Goal: Information Seeking & Learning: Learn about a topic

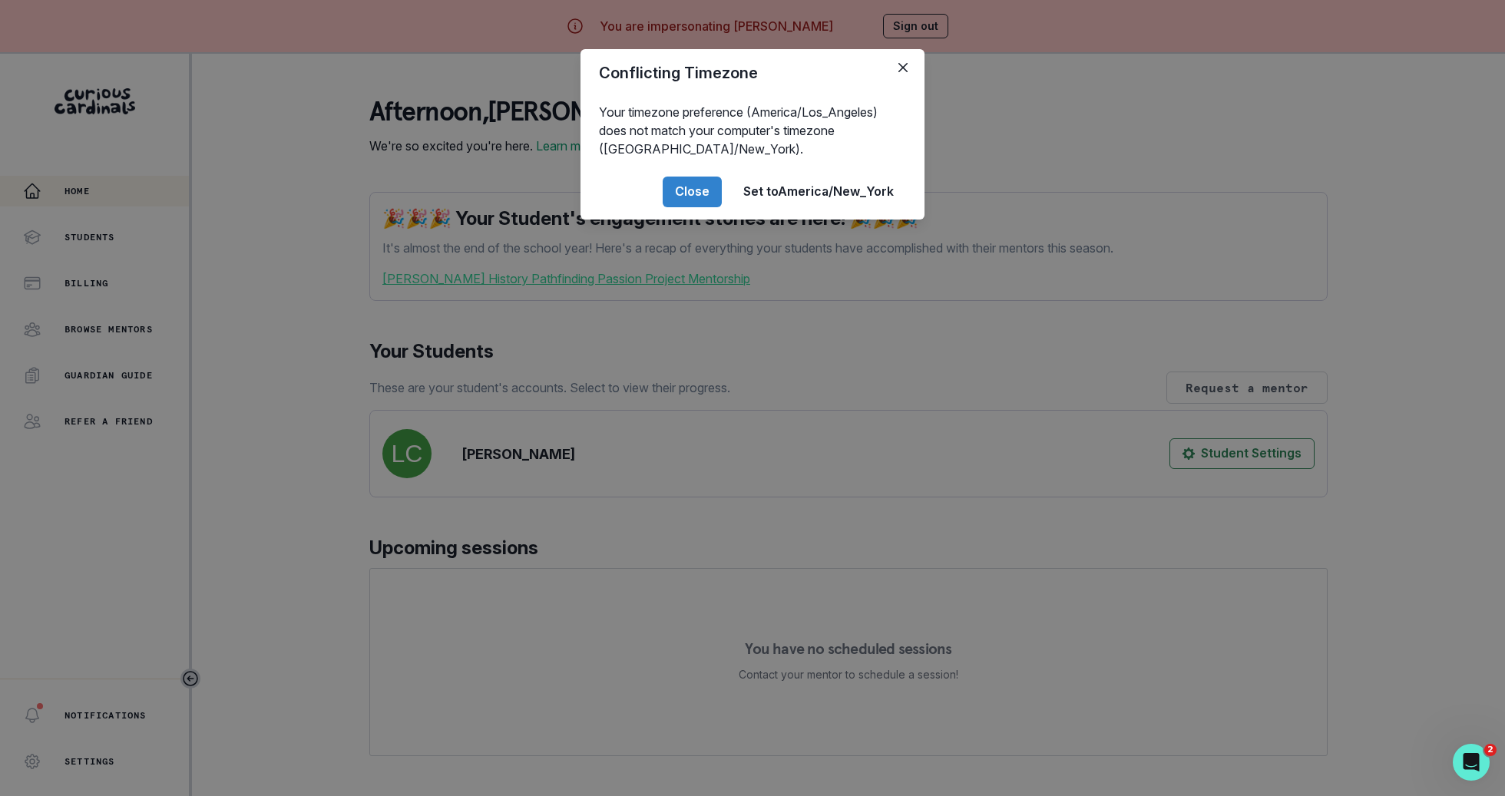
click at [100, 256] on div "Conflicting Timezone Your timezone preference (America/Los_Angeles) does not ma…" at bounding box center [752, 398] width 1505 height 796
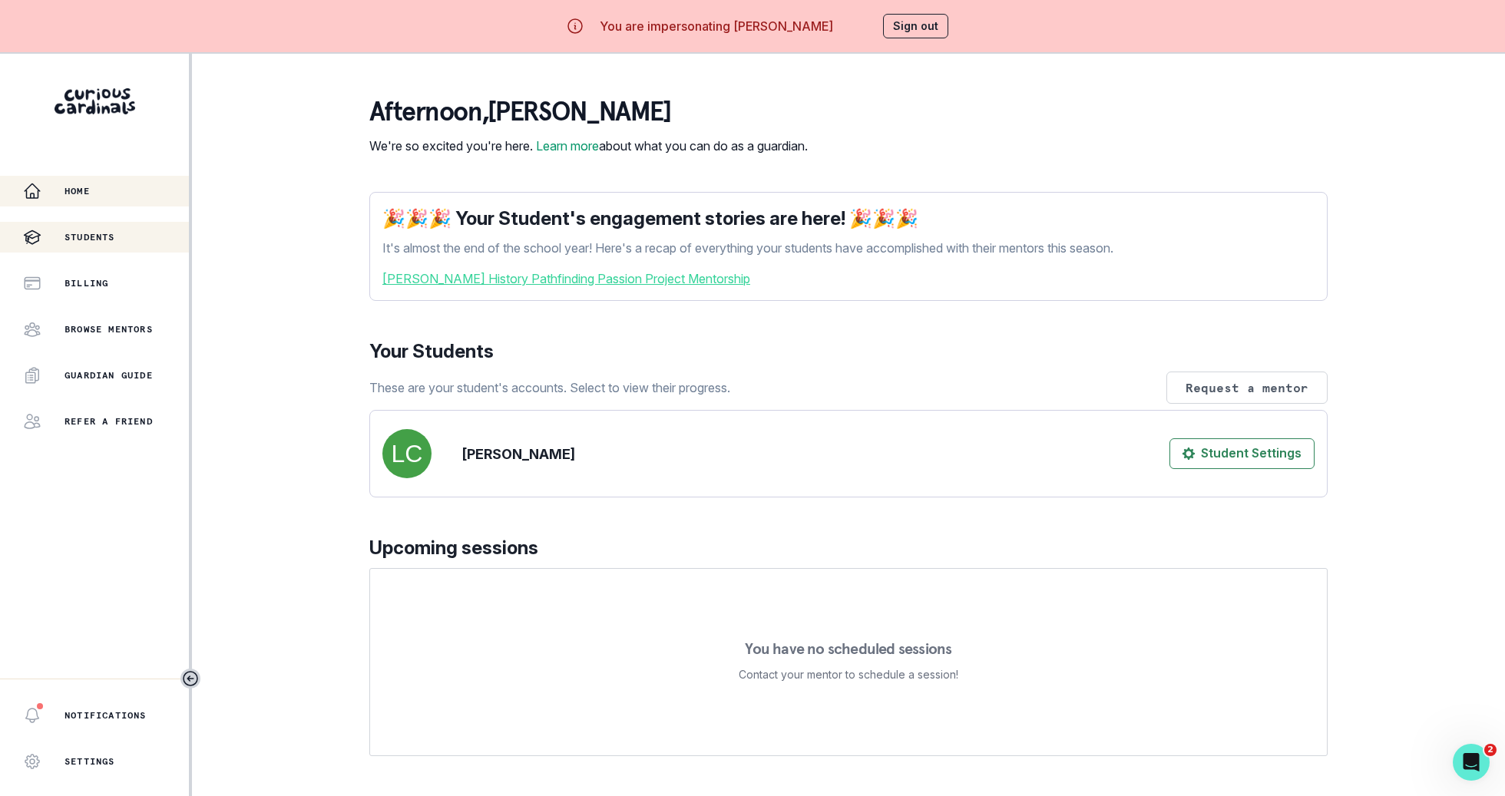
click at [100, 243] on p "Students" at bounding box center [89, 237] width 51 height 12
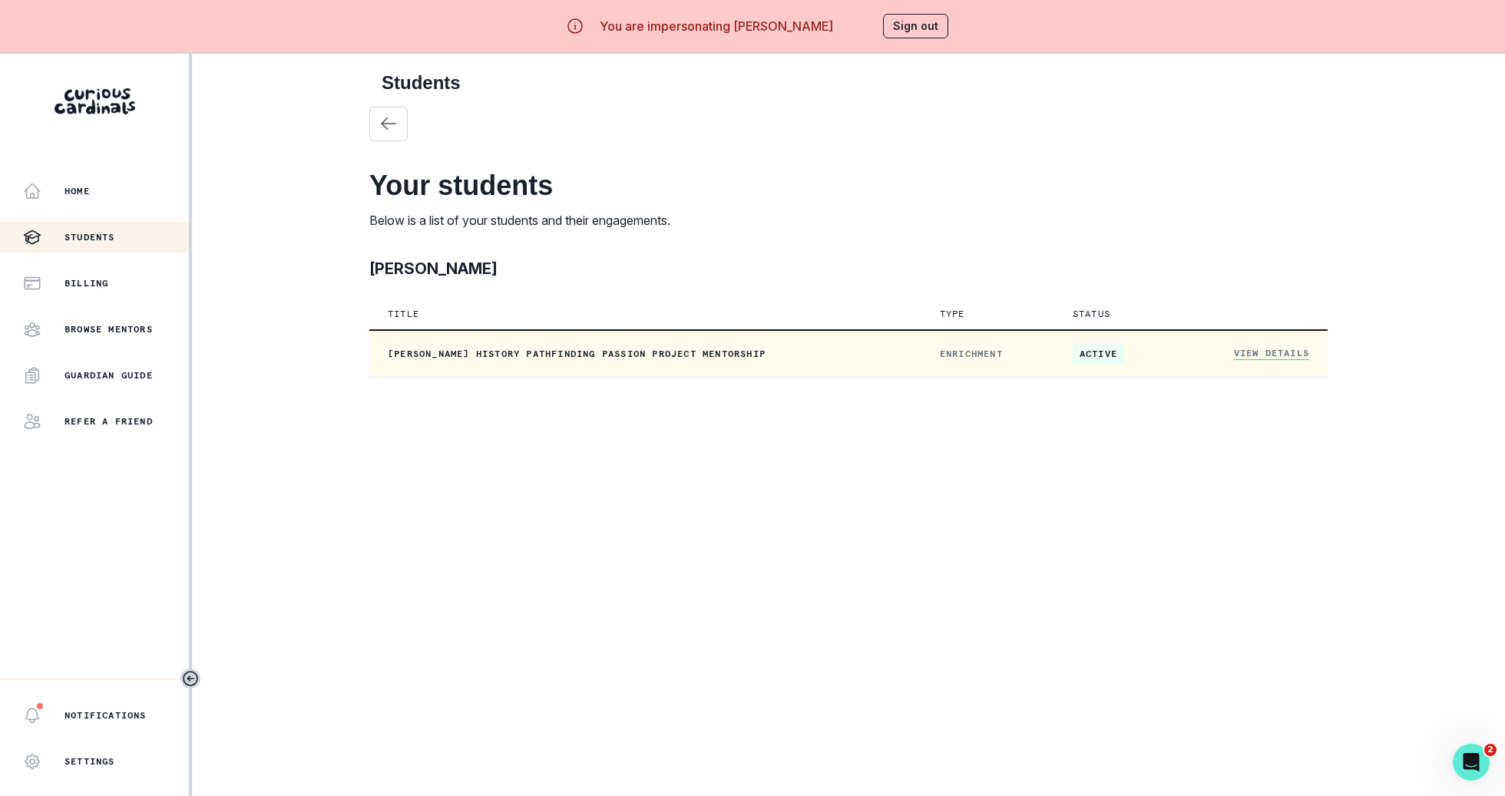
click at [1287, 355] on link "View Details" at bounding box center [1271, 353] width 75 height 13
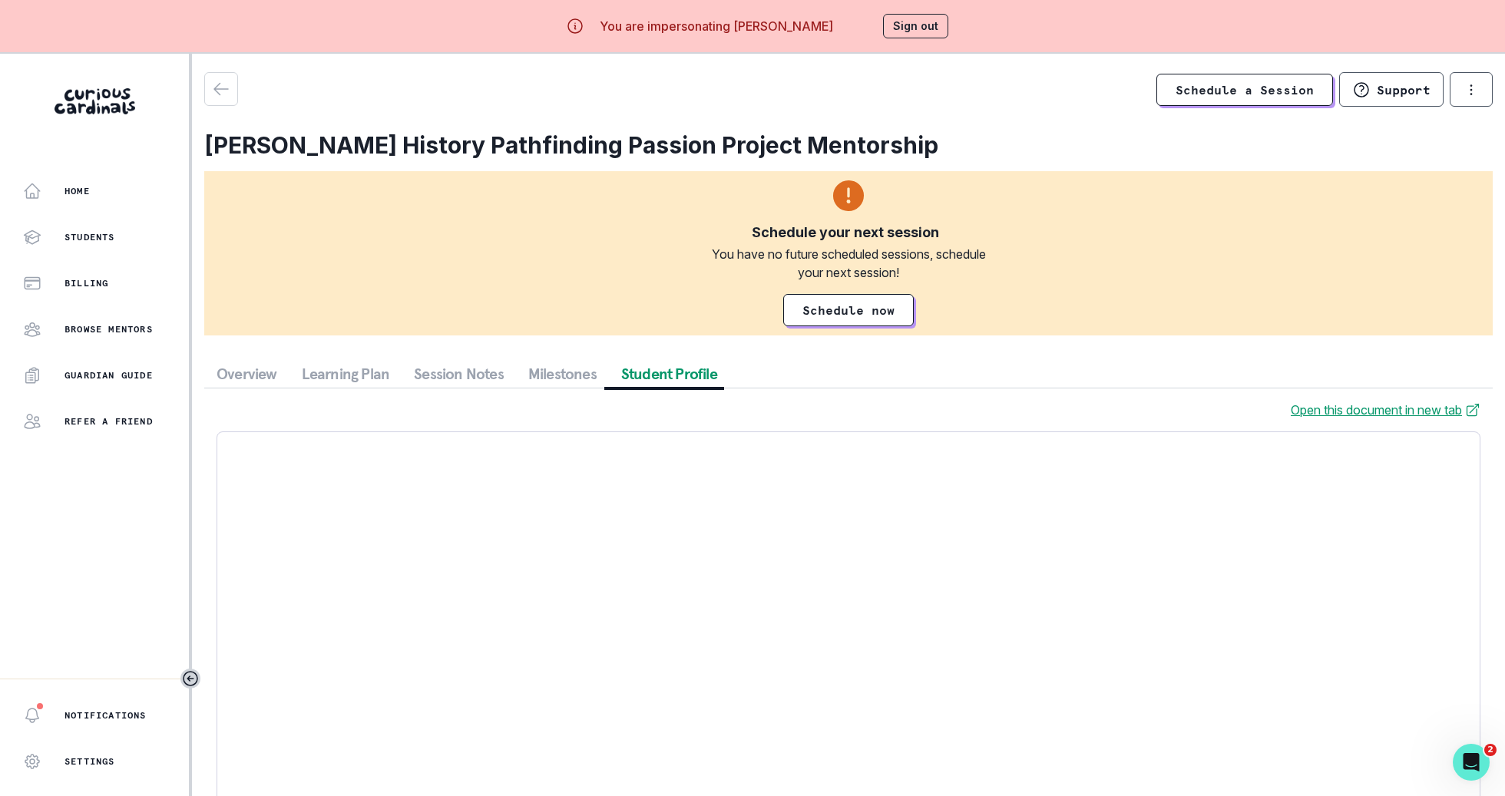
click at [652, 373] on button "Student Profile" at bounding box center [669, 374] width 121 height 28
click at [415, 378] on button "Session Notes" at bounding box center [458, 374] width 114 height 28
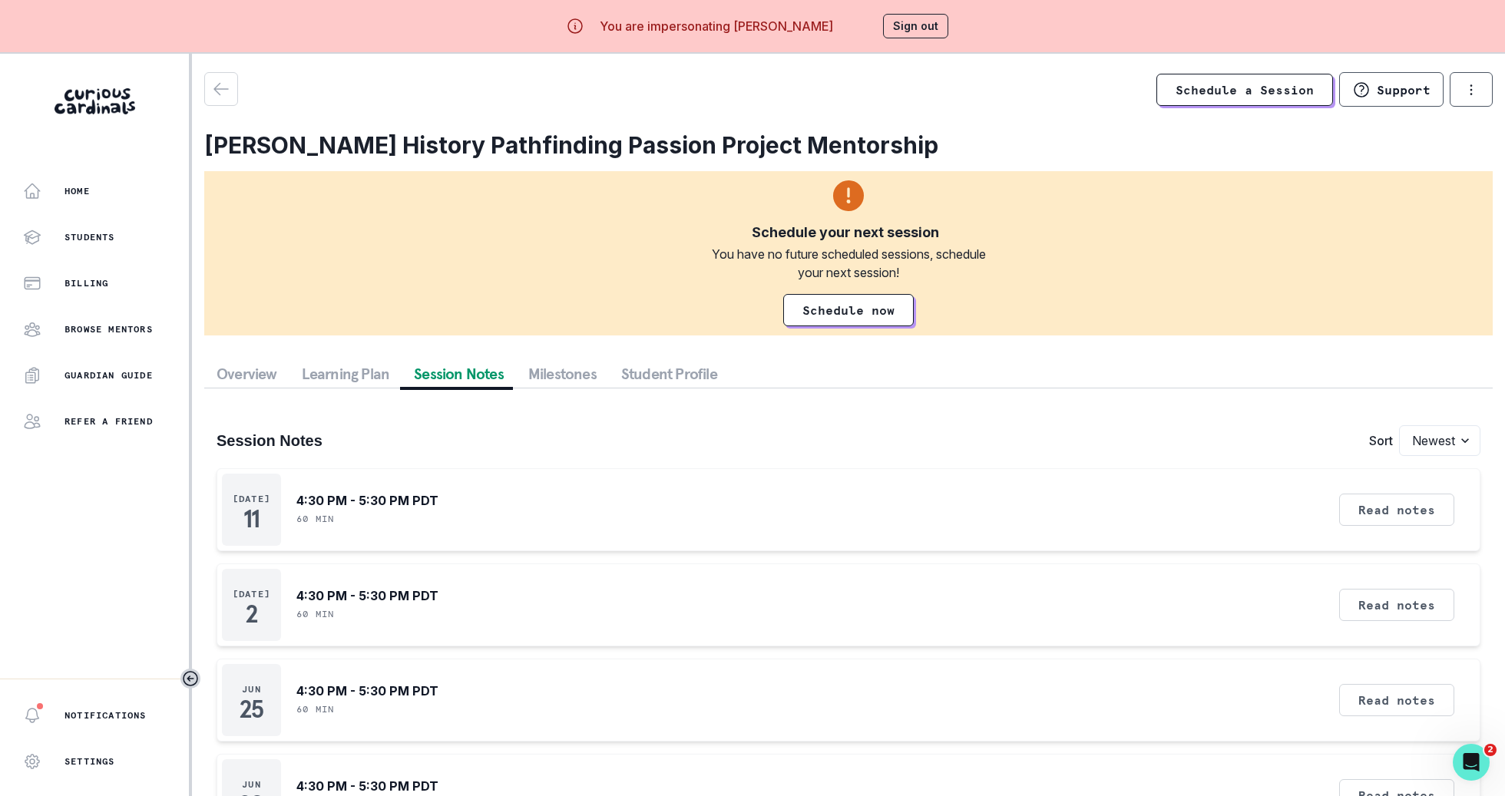
click at [897, 26] on button "Sign out" at bounding box center [915, 26] width 65 height 25
